Goal: Transaction & Acquisition: Purchase product/service

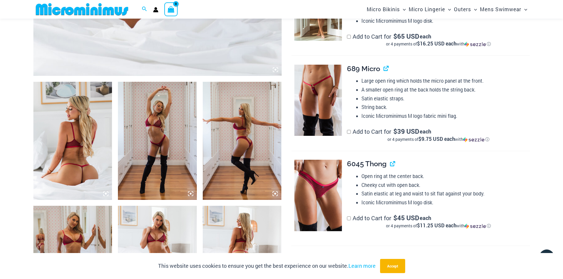
scroll to position [312, 0]
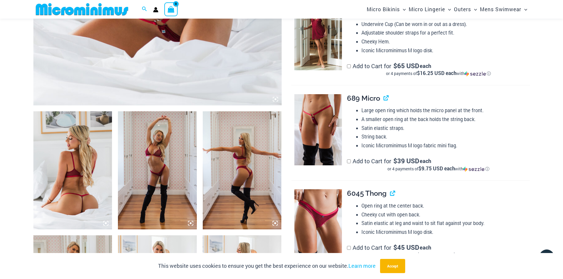
type input "**********"
click at [89, 166] on img at bounding box center [72, 170] width 79 height 118
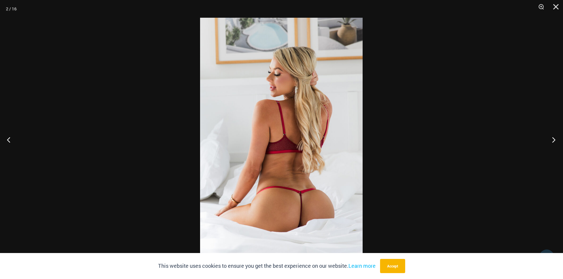
click at [553, 138] on button "Next" at bounding box center [552, 140] width 22 height 30
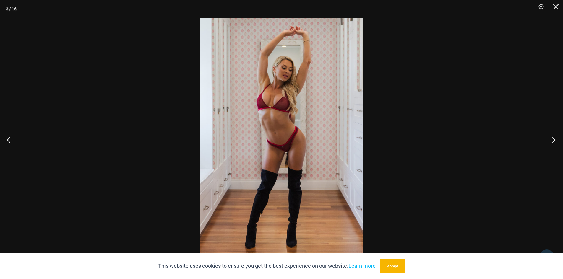
click at [553, 138] on button "Next" at bounding box center [552, 140] width 22 height 30
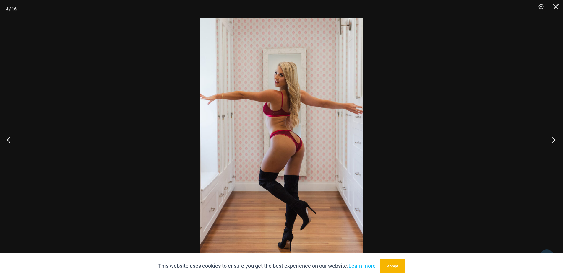
click at [553, 138] on button "Next" at bounding box center [552, 140] width 22 height 30
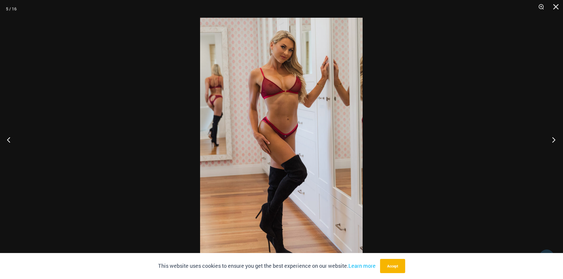
click at [553, 138] on button "Next" at bounding box center [552, 140] width 22 height 30
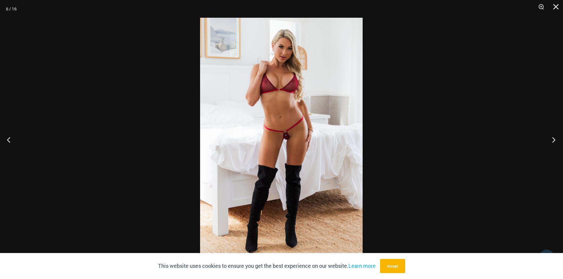
click at [553, 138] on button "Next" at bounding box center [552, 140] width 22 height 30
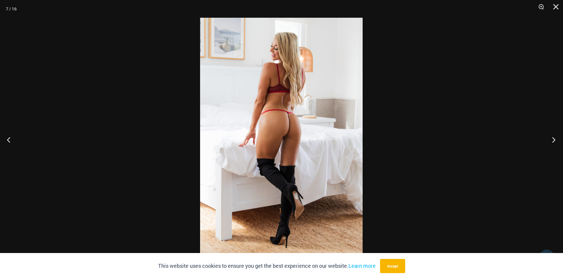
click at [553, 138] on button "Next" at bounding box center [552, 140] width 22 height 30
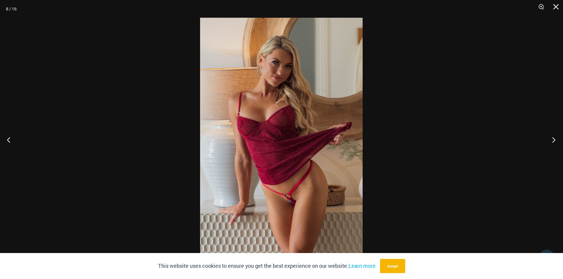
click at [553, 138] on button "Next" at bounding box center [552, 140] width 22 height 30
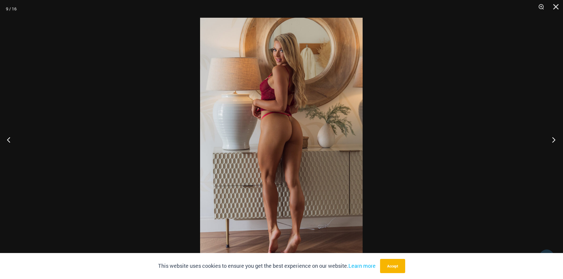
click at [553, 138] on button "Next" at bounding box center [552, 140] width 22 height 30
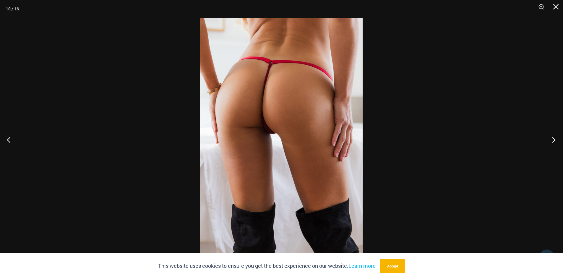
click at [553, 138] on button "Next" at bounding box center [552, 140] width 22 height 30
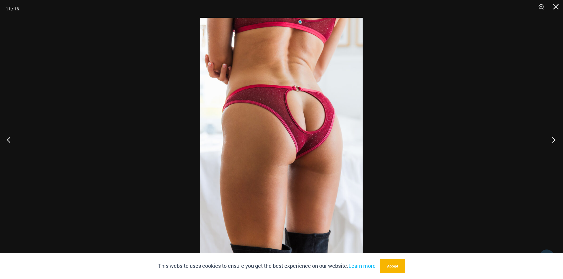
click at [553, 138] on button "Next" at bounding box center [552, 140] width 22 height 30
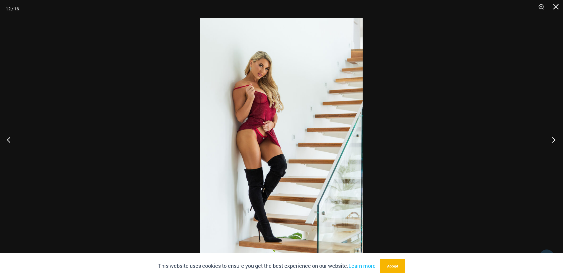
click at [553, 138] on button "Next" at bounding box center [552, 140] width 22 height 30
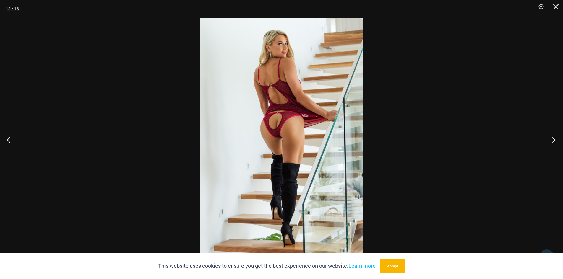
click at [553, 138] on button "Next" at bounding box center [552, 140] width 22 height 30
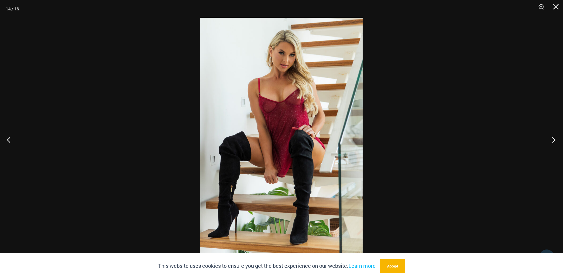
click at [553, 138] on button "Next" at bounding box center [552, 140] width 22 height 30
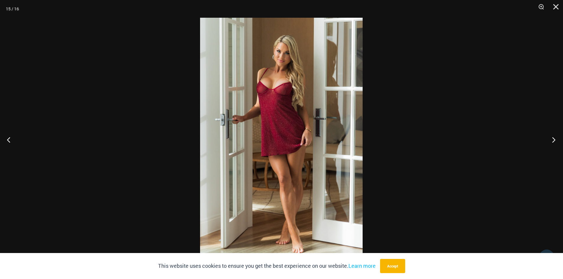
click at [553, 138] on button "Next" at bounding box center [552, 140] width 22 height 30
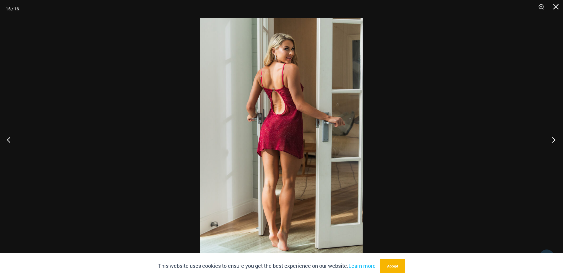
click at [553, 138] on button "Next" at bounding box center [552, 140] width 22 height 30
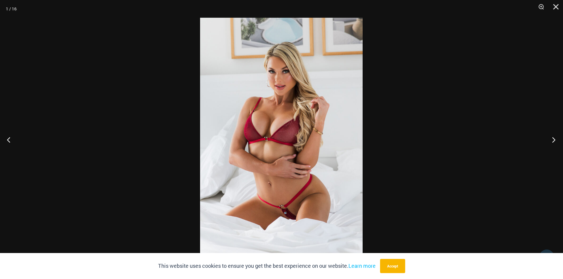
click at [553, 138] on button "Next" at bounding box center [552, 140] width 22 height 30
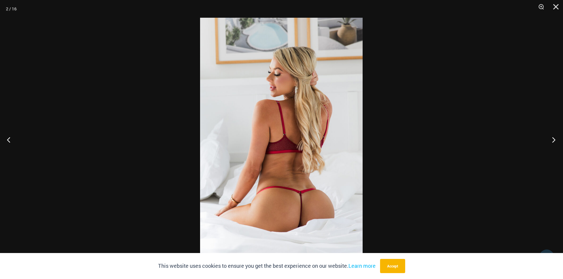
click at [553, 138] on button "Next" at bounding box center [552, 140] width 22 height 30
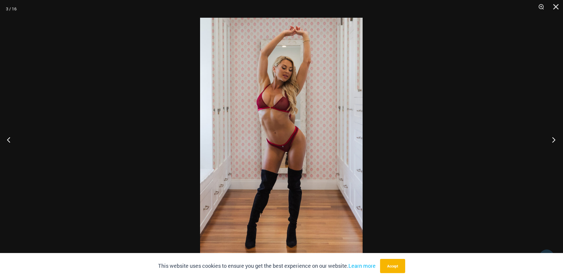
click at [553, 138] on button "Next" at bounding box center [552, 140] width 22 height 30
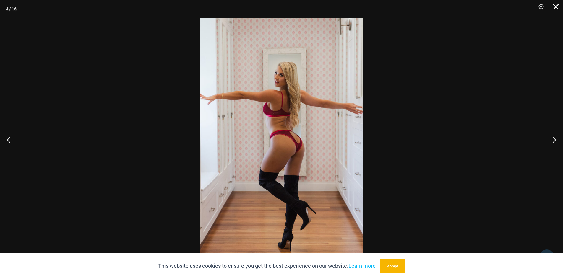
click at [557, 7] on button "Close" at bounding box center [554, 9] width 15 height 18
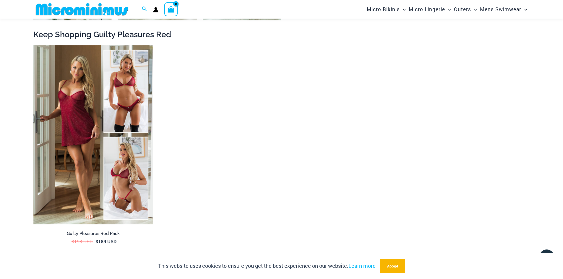
scroll to position [1022, 0]
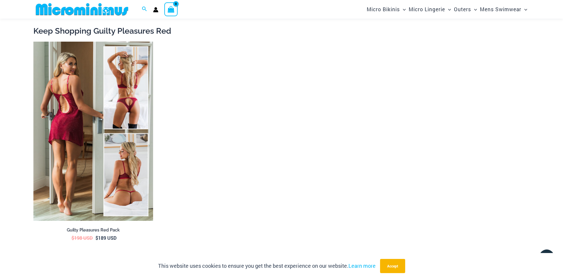
click at [85, 116] on img at bounding box center [93, 132] width 120 height 180
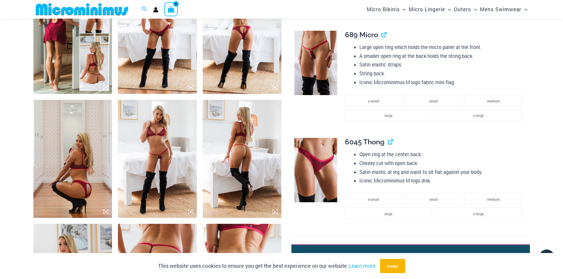
scroll to position [468, 0]
